Goal: Task Accomplishment & Management: Manage account settings

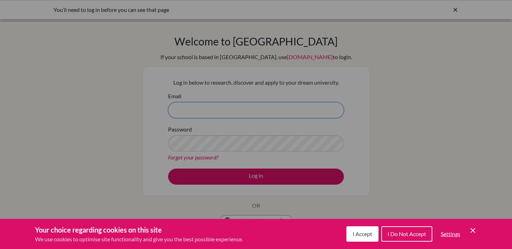
type input "[EMAIL_ADDRESS][DOMAIN_NAME]"
click at [264, 182] on div "Cookie Preferences" at bounding box center [256, 124] width 512 height 249
click at [368, 236] on span "I Accept" at bounding box center [363, 233] width 20 height 7
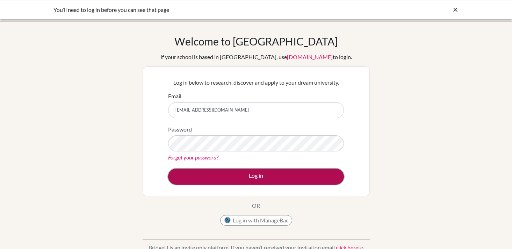
click at [286, 177] on button "Log in" at bounding box center [256, 177] width 176 height 16
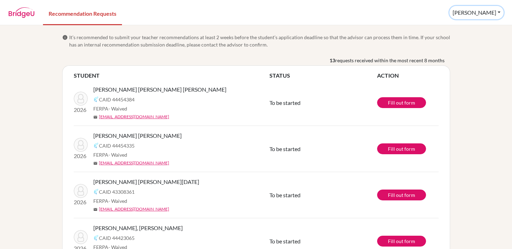
click at [496, 12] on button "[PERSON_NAME]" at bounding box center [477, 12] width 54 height 13
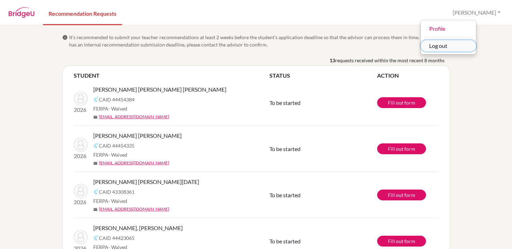
click at [466, 48] on button "Log out" at bounding box center [448, 45] width 55 height 11
